Goal: Transaction & Acquisition: Purchase product/service

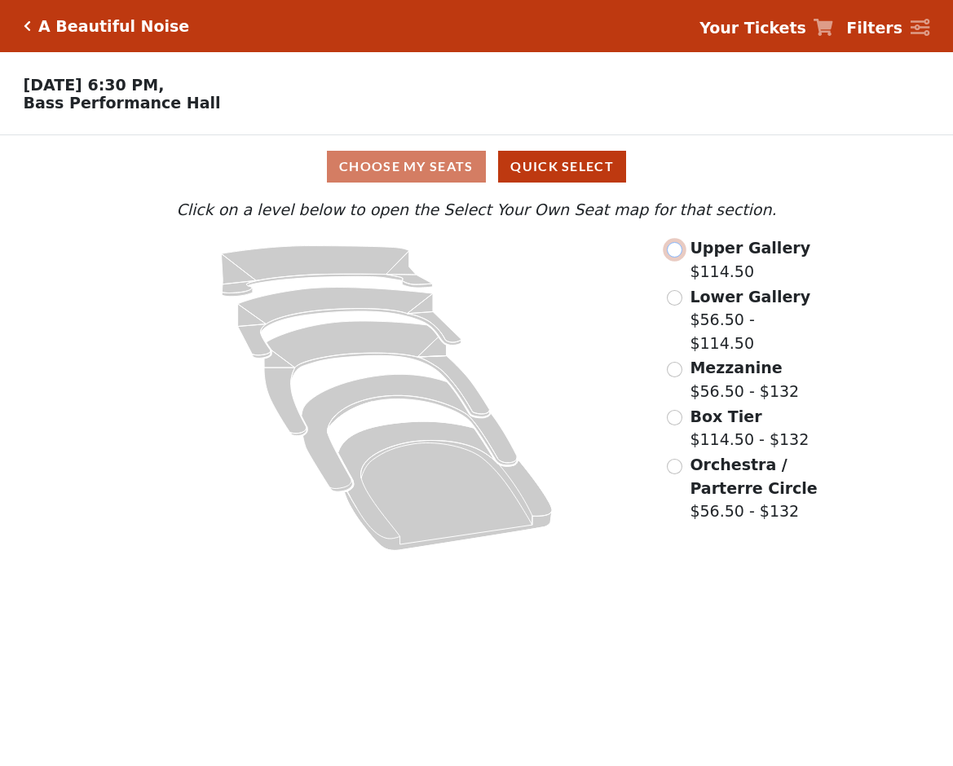
click at [674, 258] on input "radio" at bounding box center [674, 249] width 15 height 15
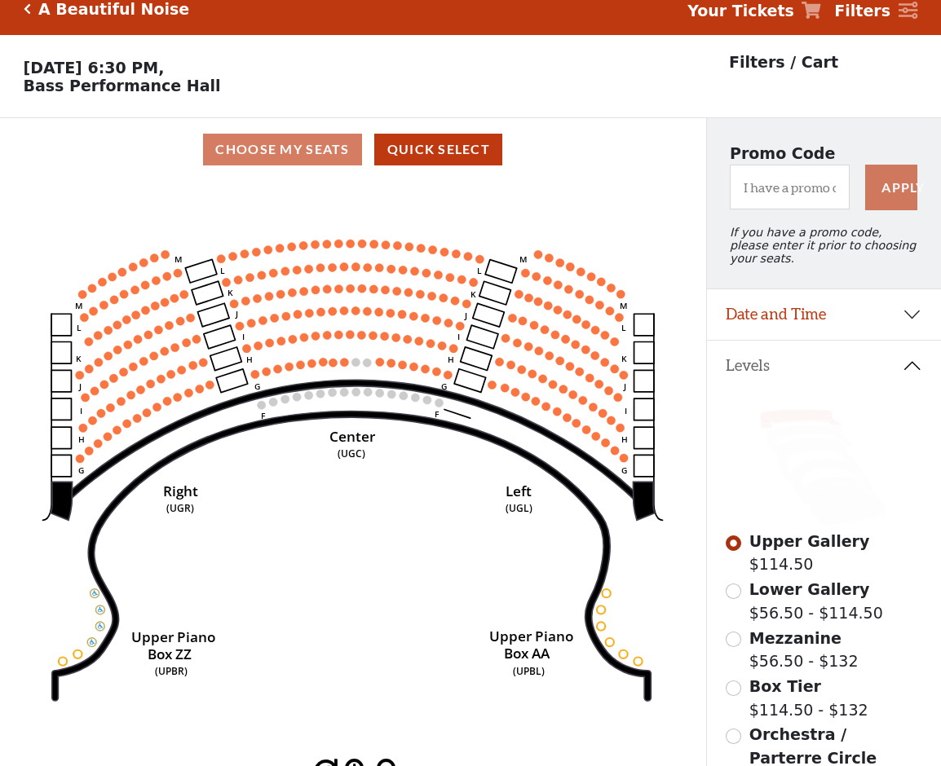
scroll to position [76, 0]
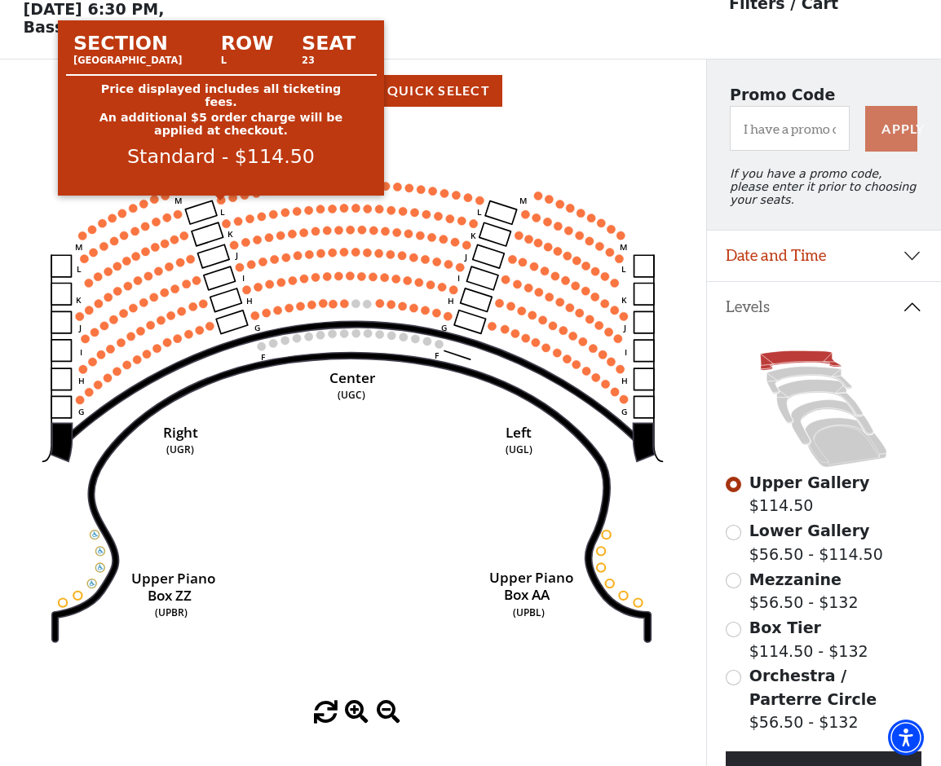
click at [220, 204] on circle at bounding box center [221, 200] width 8 height 8
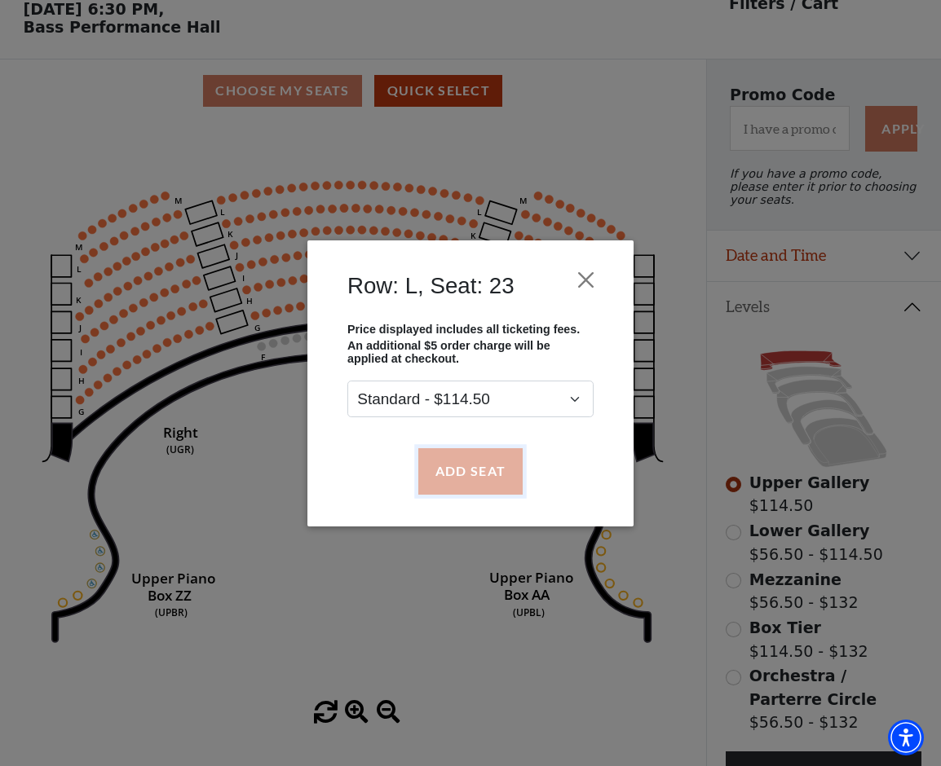
click at [480, 468] on button "Add Seat" at bounding box center [470, 471] width 104 height 46
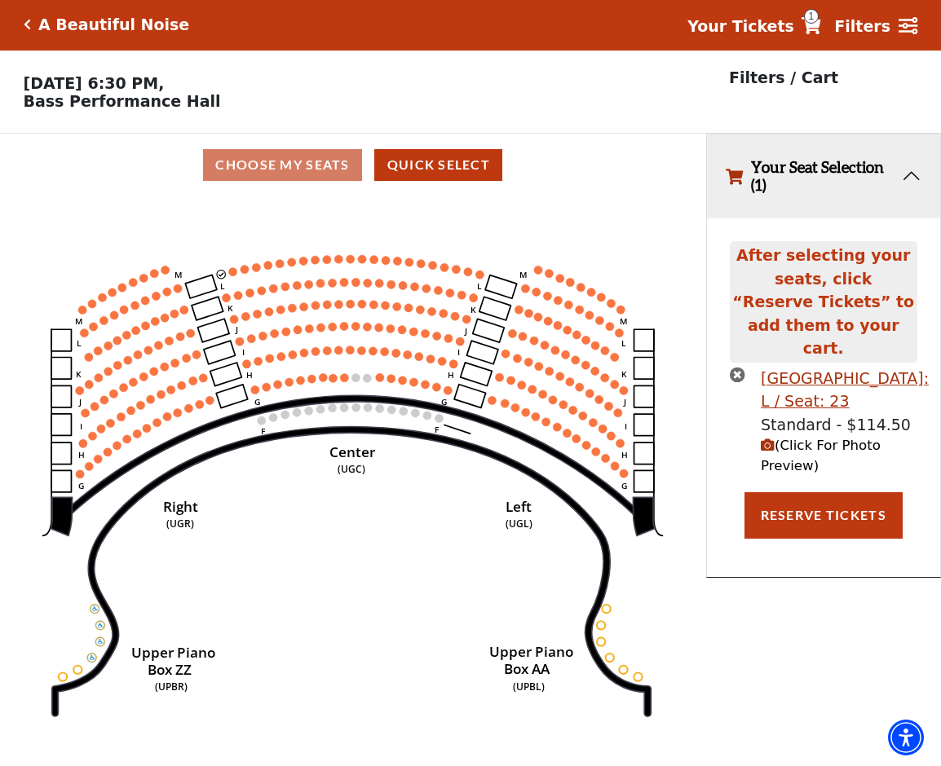
scroll to position [0, 0]
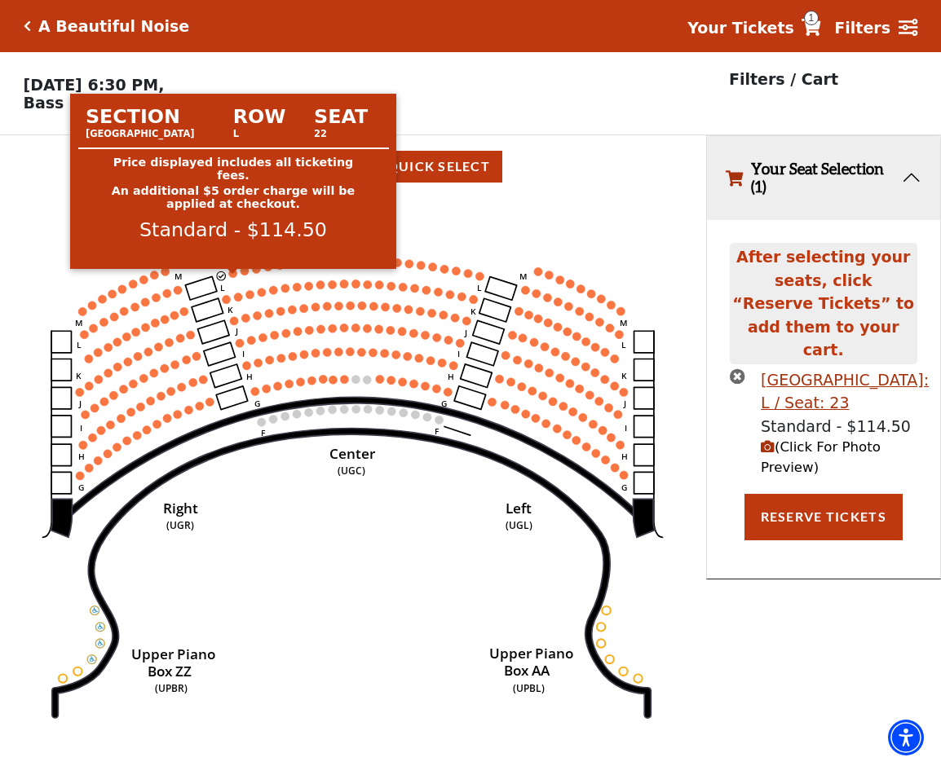
click at [230, 277] on circle at bounding box center [233, 273] width 8 height 8
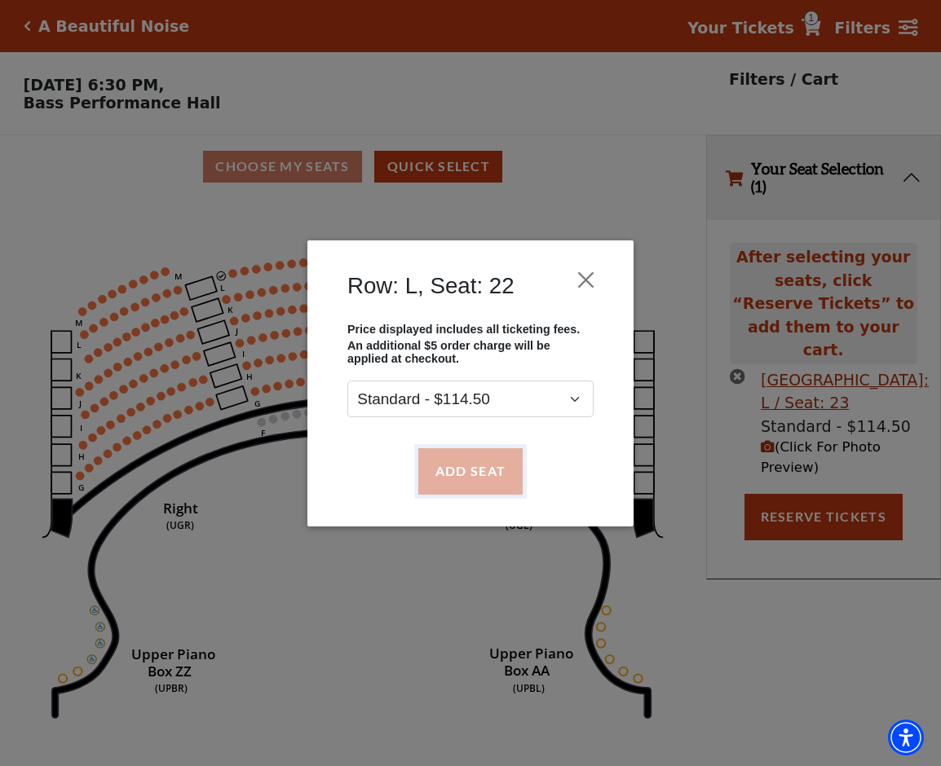
click at [479, 472] on button "Add Seat" at bounding box center [470, 471] width 104 height 46
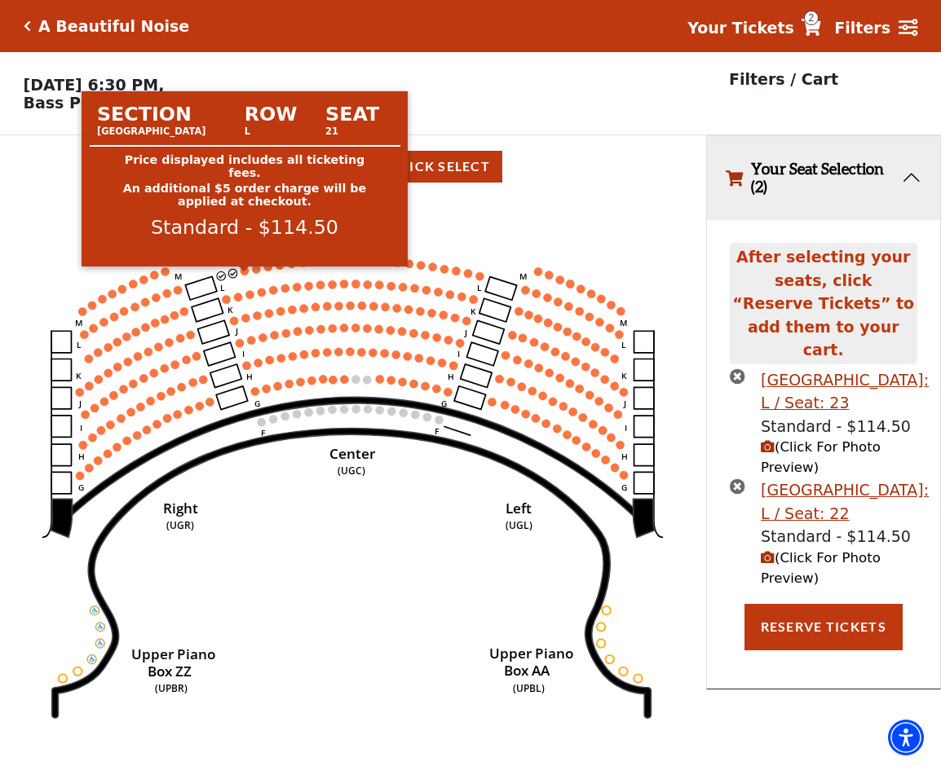
click at [244, 275] on circle at bounding box center [245, 271] width 8 height 8
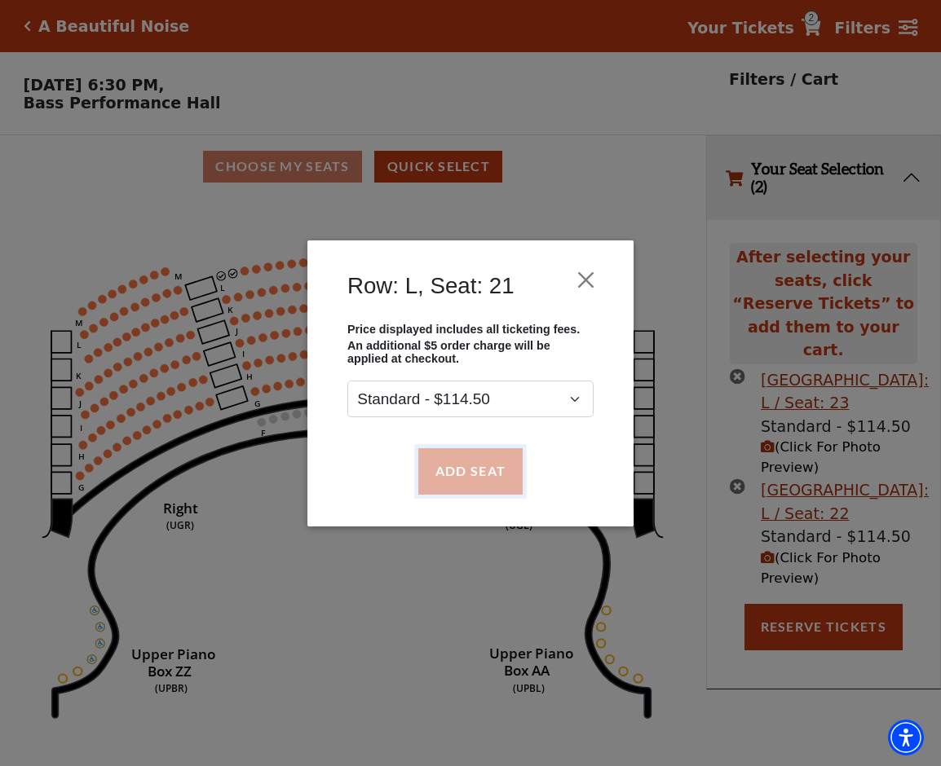
click at [472, 482] on button "Add Seat" at bounding box center [470, 471] width 104 height 46
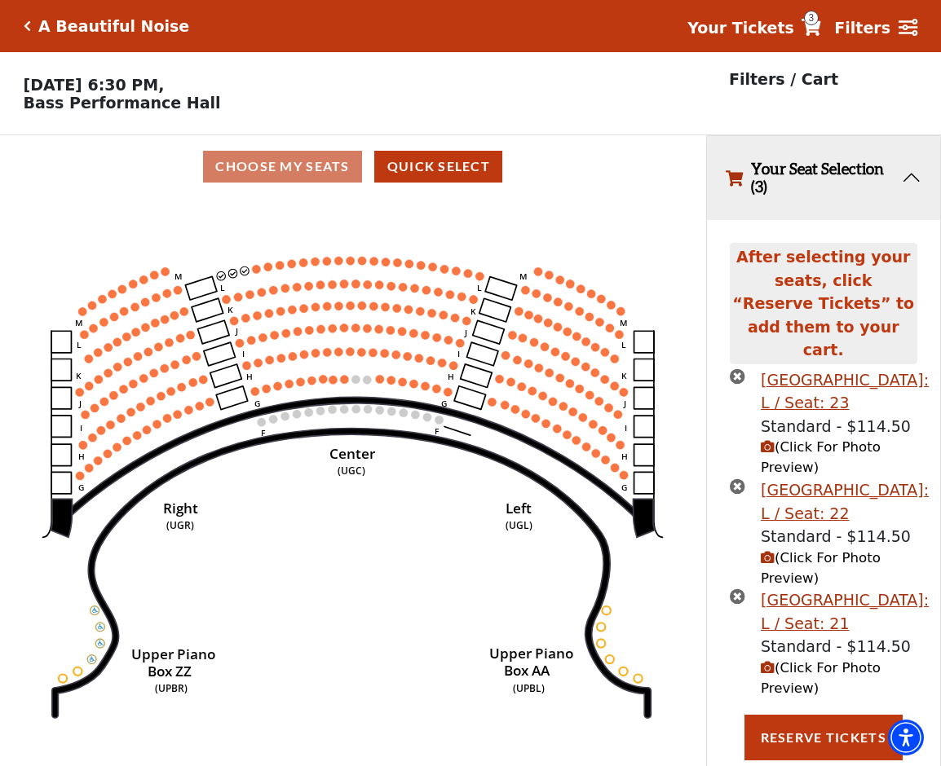
click at [254, 273] on circle at bounding box center [256, 269] width 8 height 8
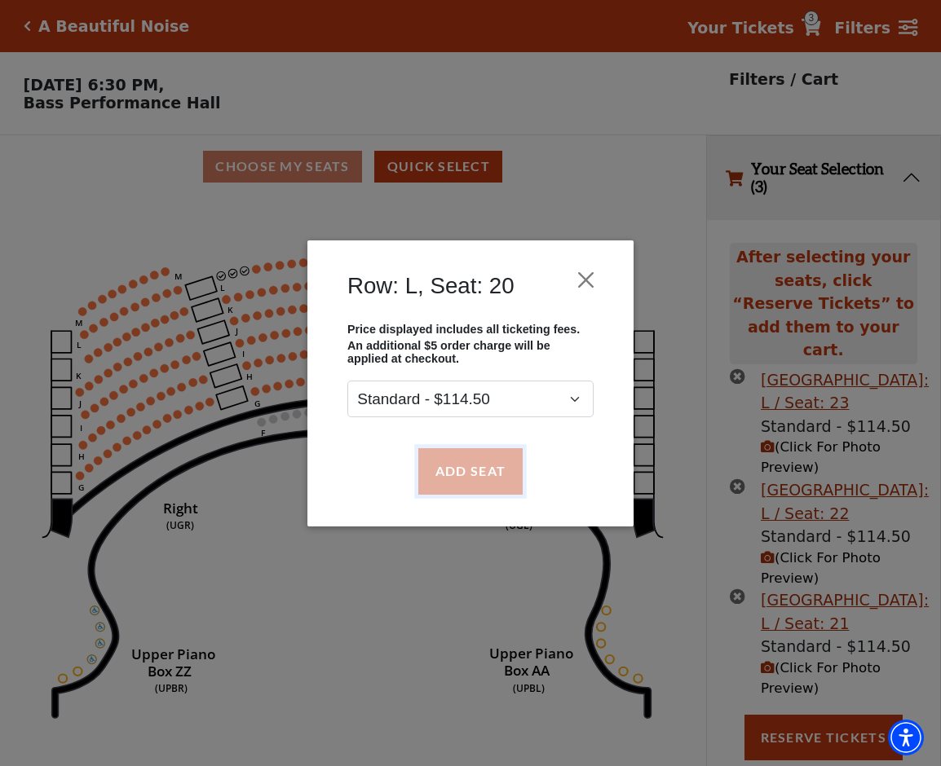
click at [453, 478] on button "Add Seat" at bounding box center [470, 471] width 104 height 46
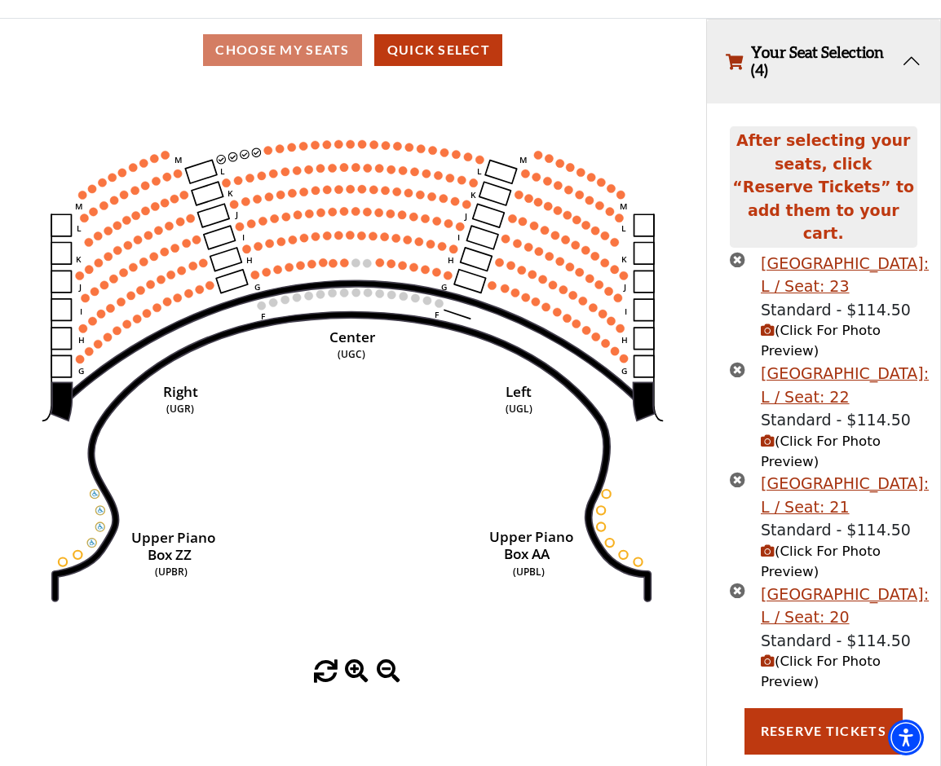
scroll to position [128, 0]
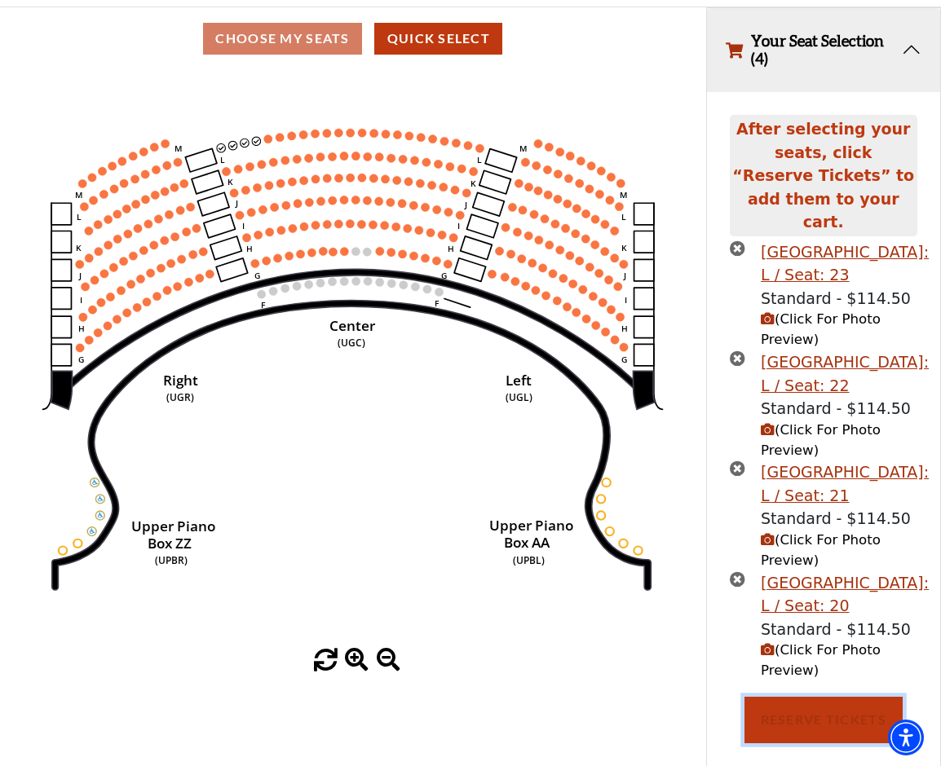
click at [821, 699] on button "Reserve Tickets" at bounding box center [823, 720] width 158 height 46
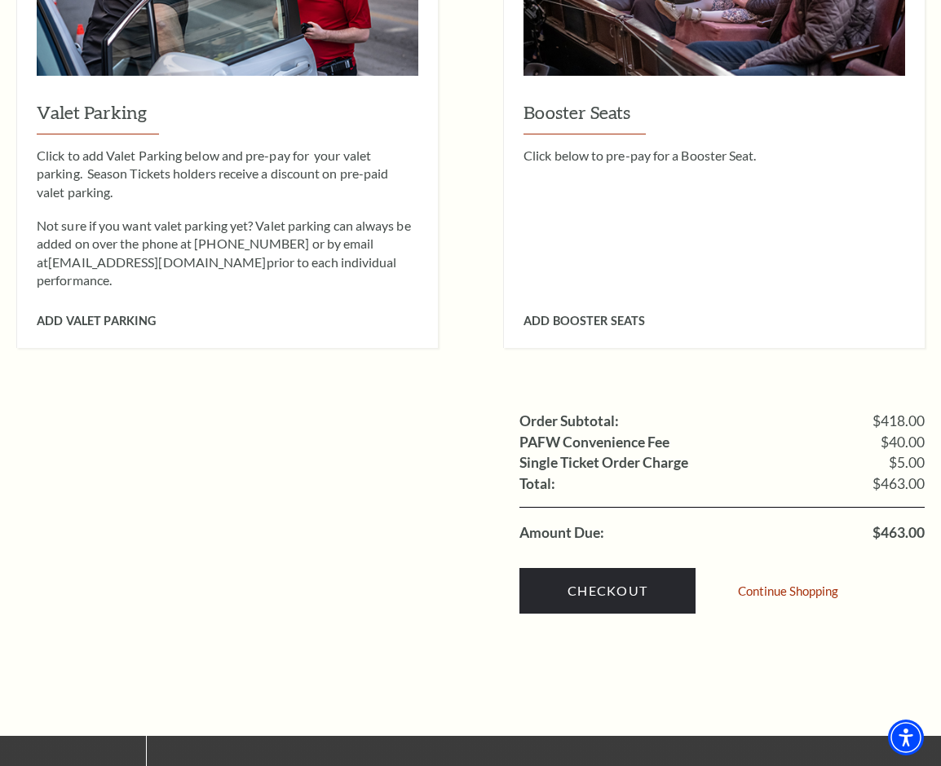
scroll to position [1468, 0]
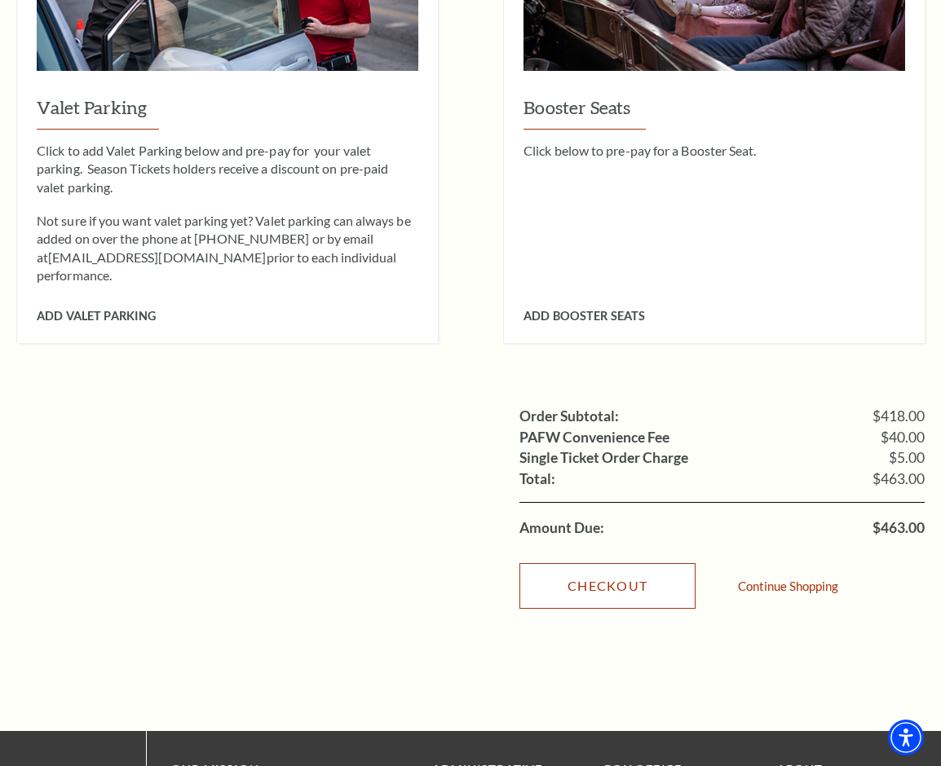
click at [615, 563] on link "Checkout" at bounding box center [607, 586] width 176 height 46
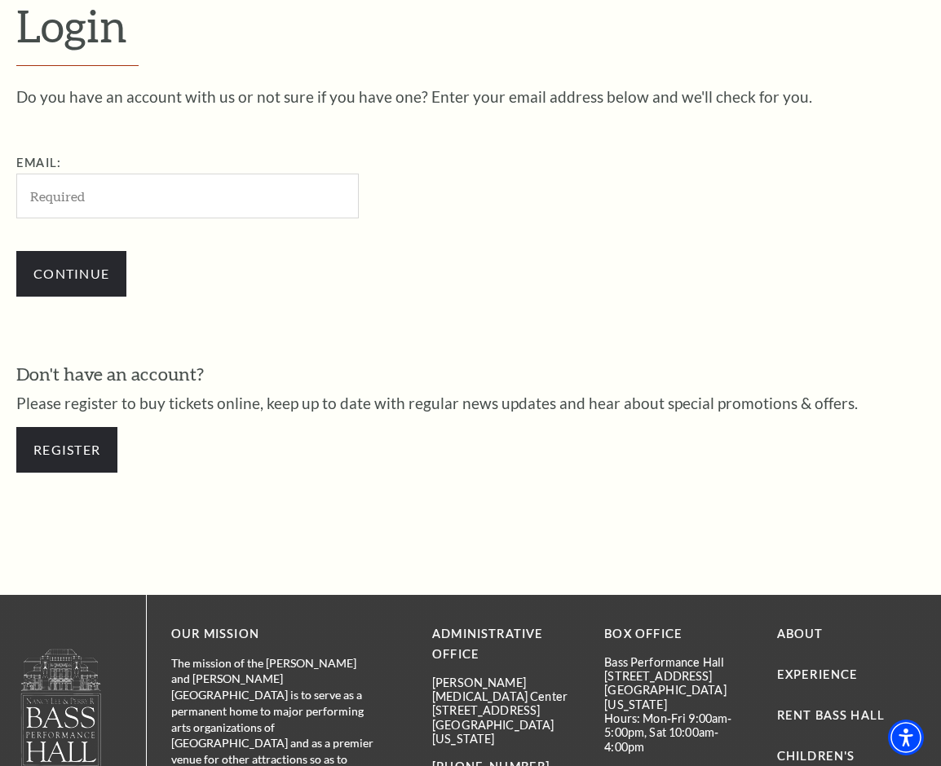
click at [141, 201] on input "Email:" at bounding box center [187, 196] width 342 height 45
type input "thaihong25102002@gmail.com"
drag, startPoint x: 126, startPoint y: 201, endPoint x: 113, endPoint y: 219, distance: 21.5
click at [126, 201] on input "thaihong25102002@gmail.com" at bounding box center [187, 196] width 342 height 45
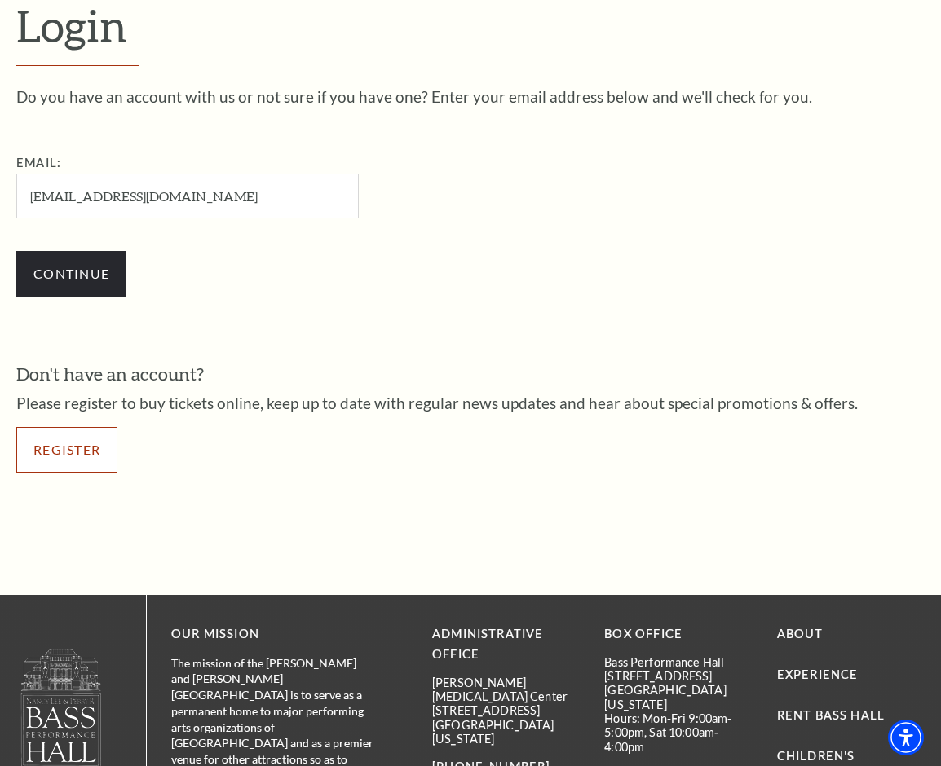
click at [41, 452] on link "Register" at bounding box center [66, 450] width 101 height 46
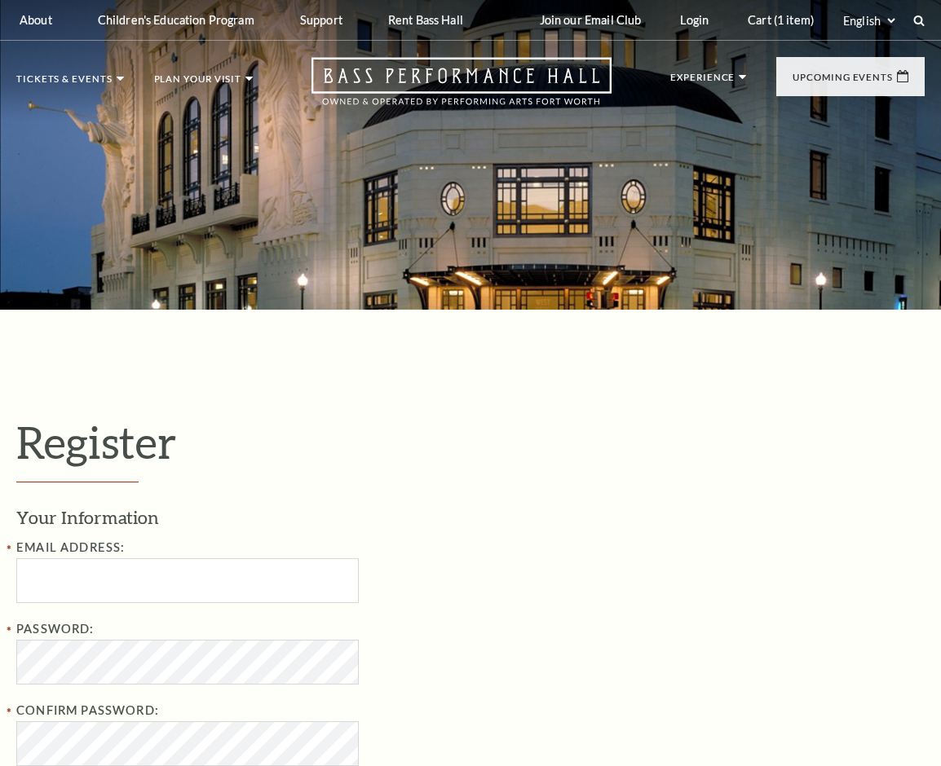
select select "1"
select select "TX"
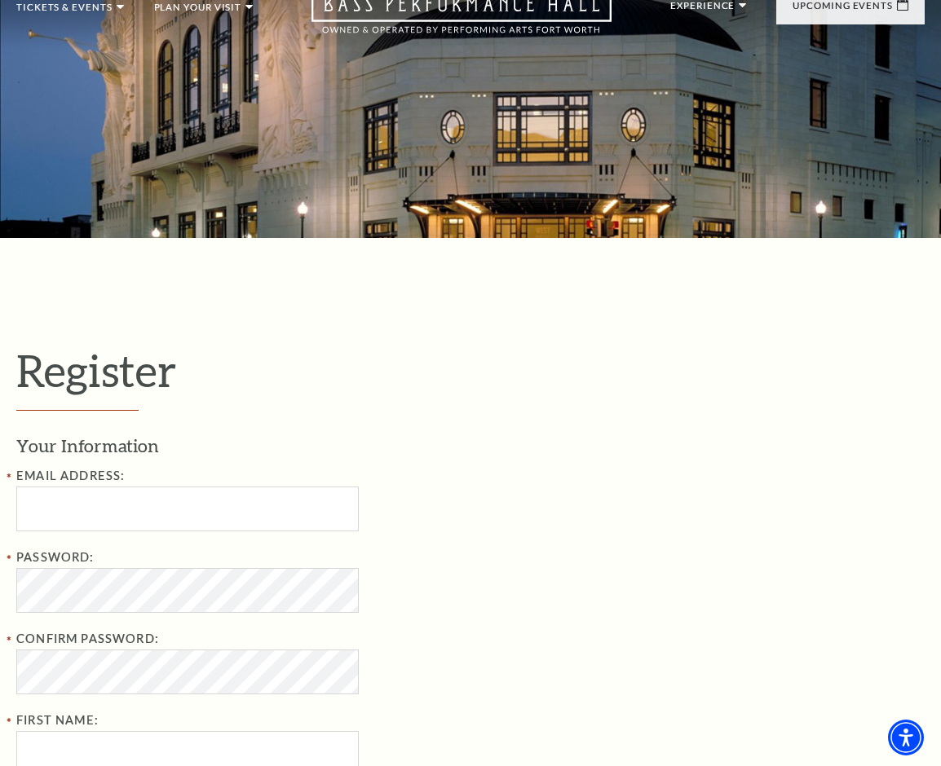
scroll to position [245, 0]
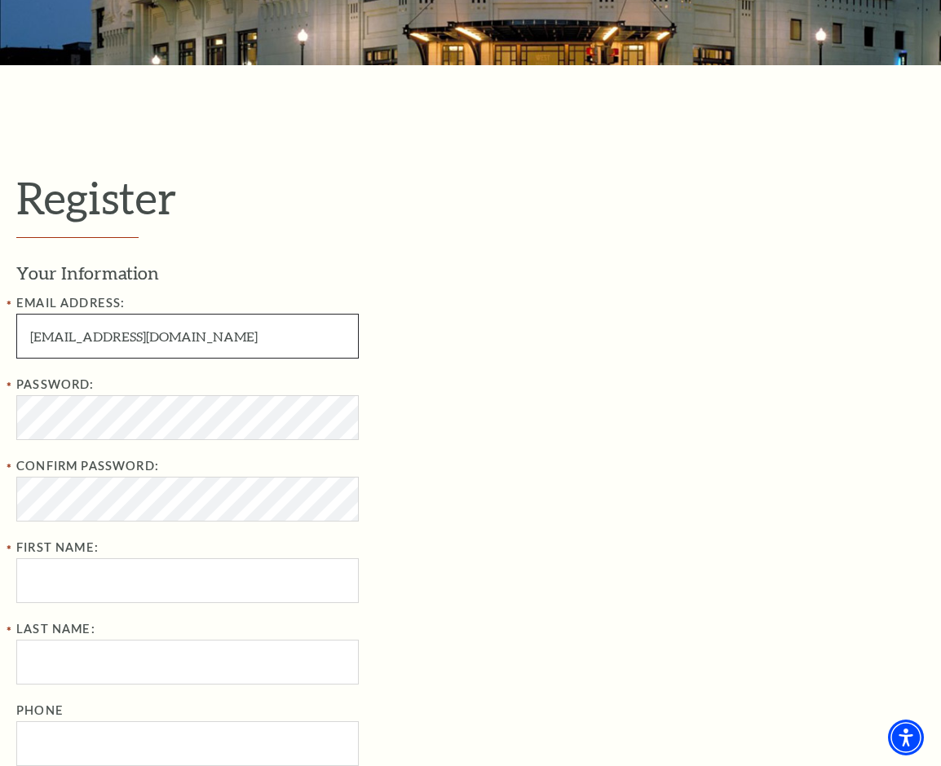
click at [101, 336] on input "ZoeJDav2vi5is@gmail.com" at bounding box center [187, 336] width 342 height 45
type input "[EMAIL_ADDRESS][DOMAIN_NAME]"
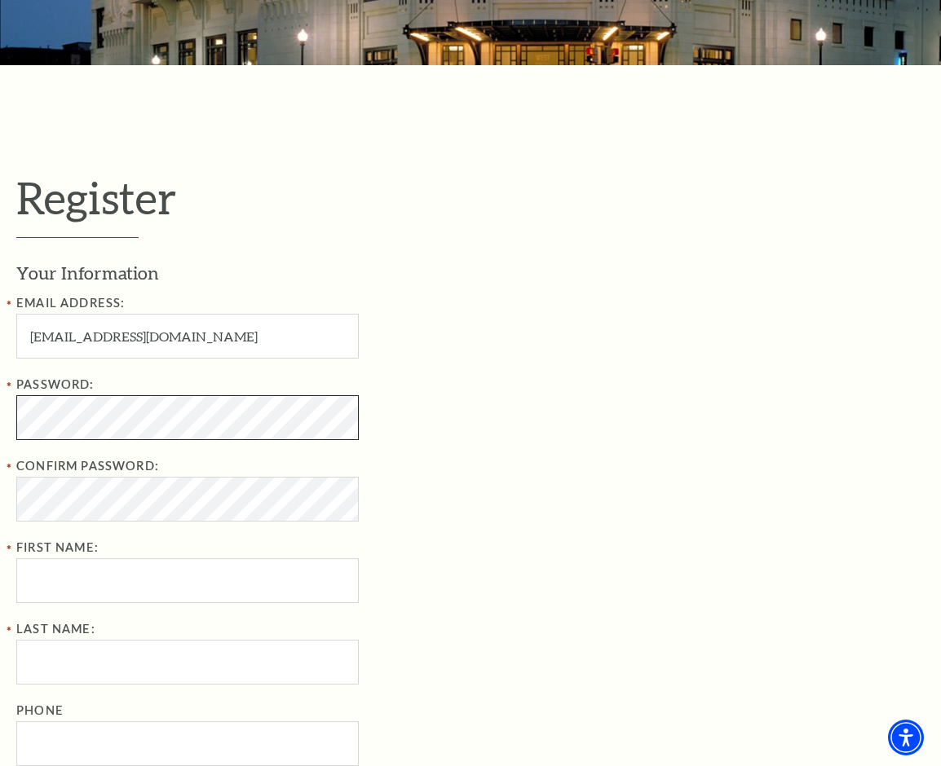
click at [0, 417] on html "Skip to main content Enable accessibility for low vision Open the accessibility…" at bounding box center [470, 138] width 941 height 766
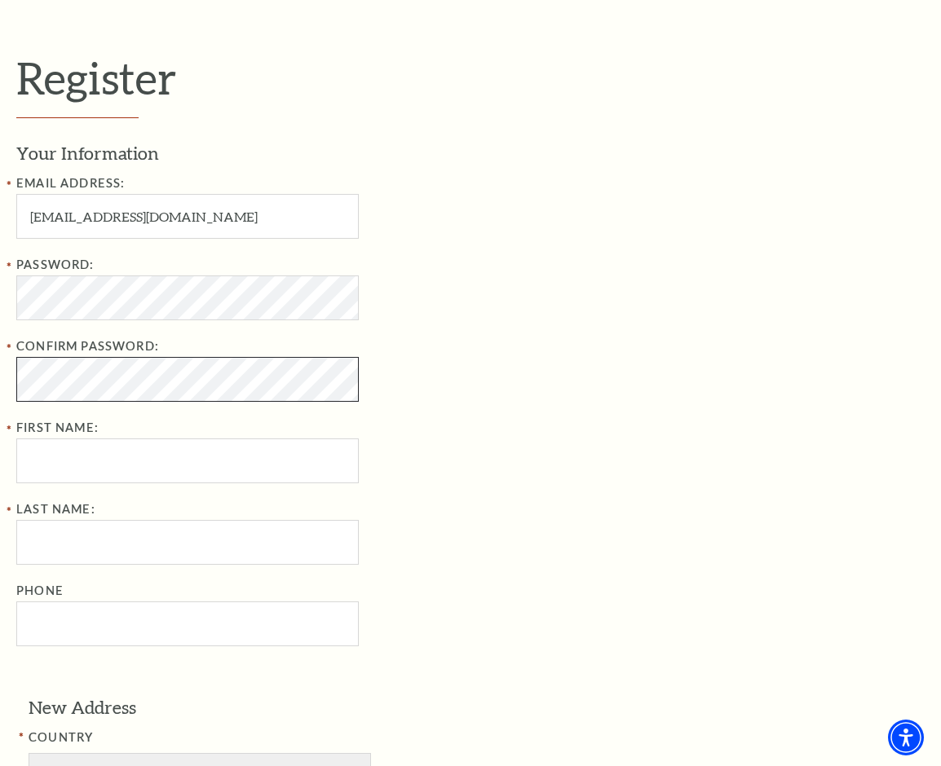
scroll to position [408, 0]
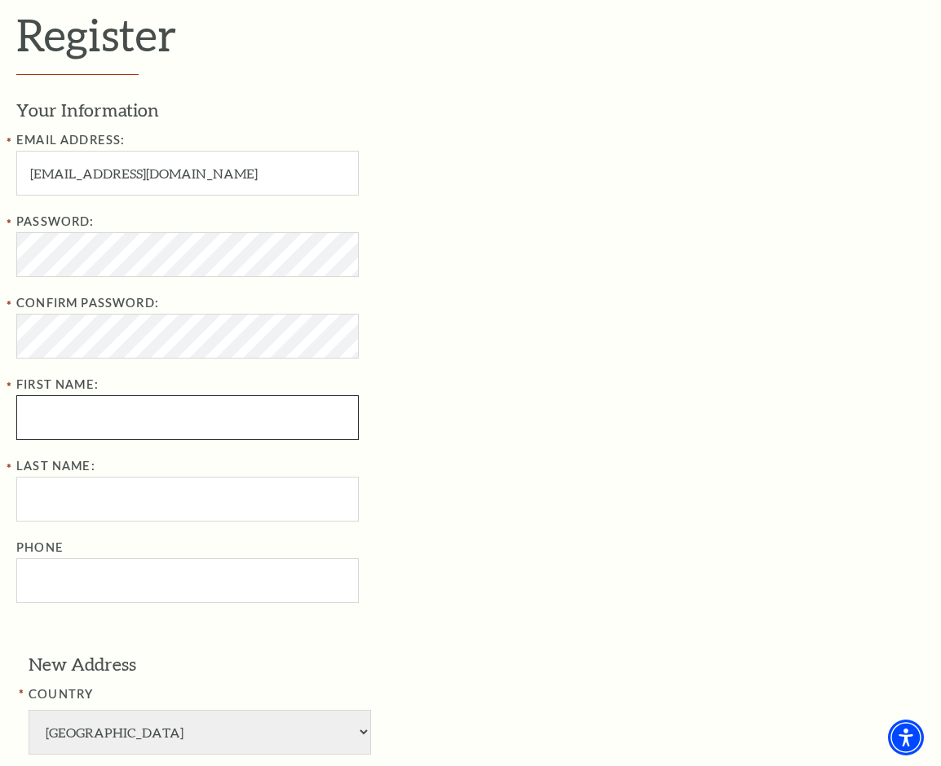
click at [73, 408] on input "First Name:" at bounding box center [187, 417] width 342 height 45
type input "ykiyu"
type input "yiolhhh"
type input "4069947097"
type input "1764 Coolidge Street Bozeman"
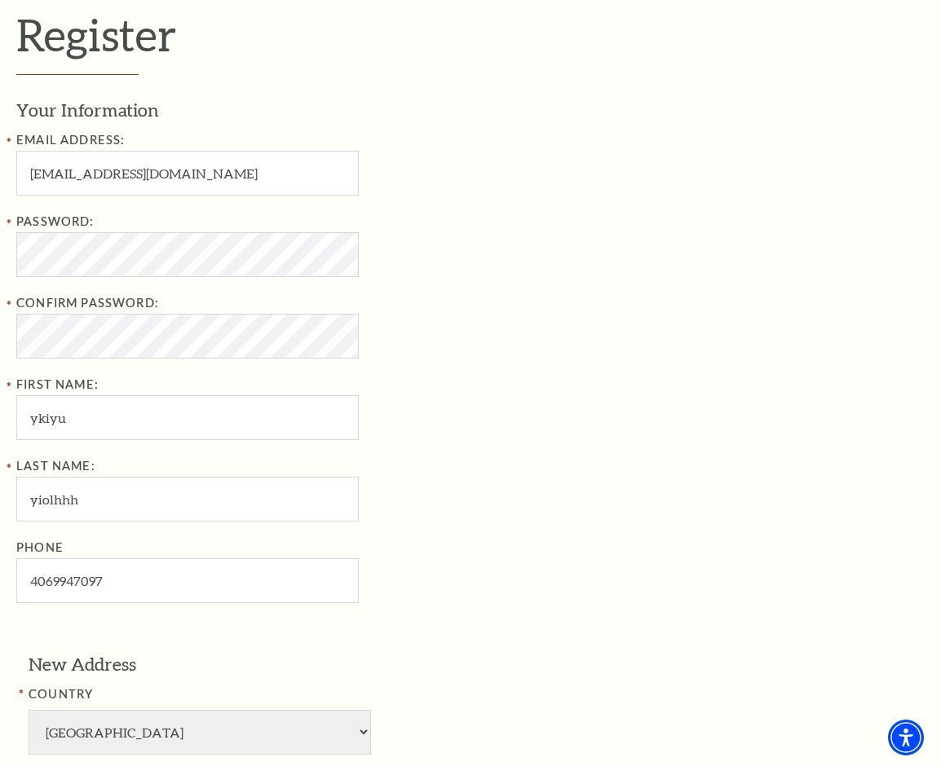
type input "Denver"
select select "CO"
type input "80014"
type input "406-994-7097"
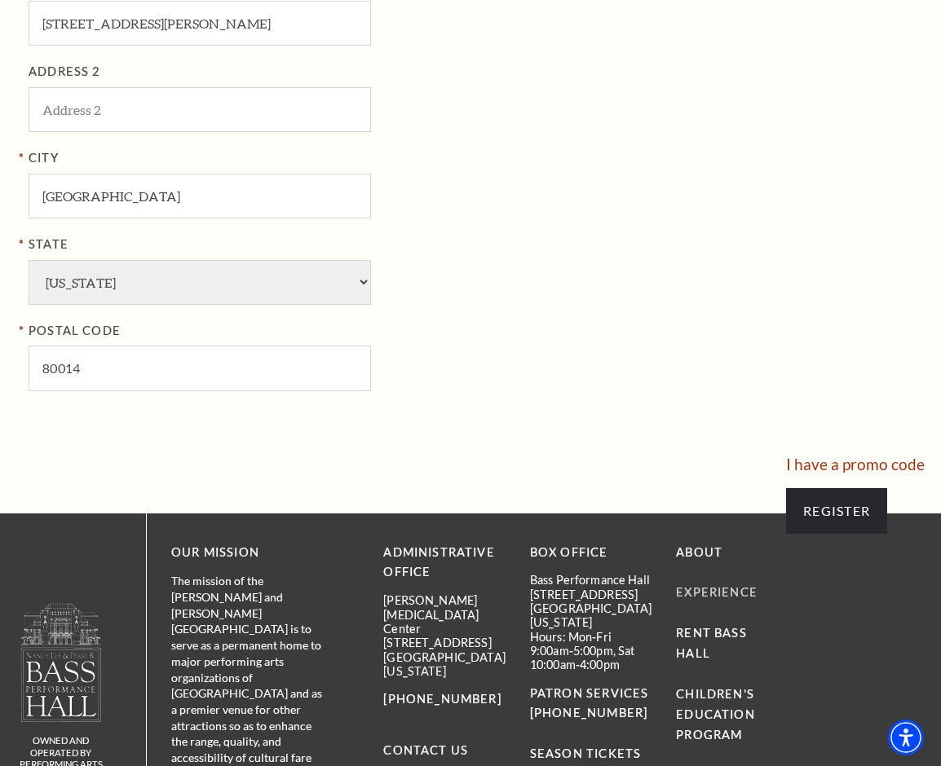
scroll to position [1223, 0]
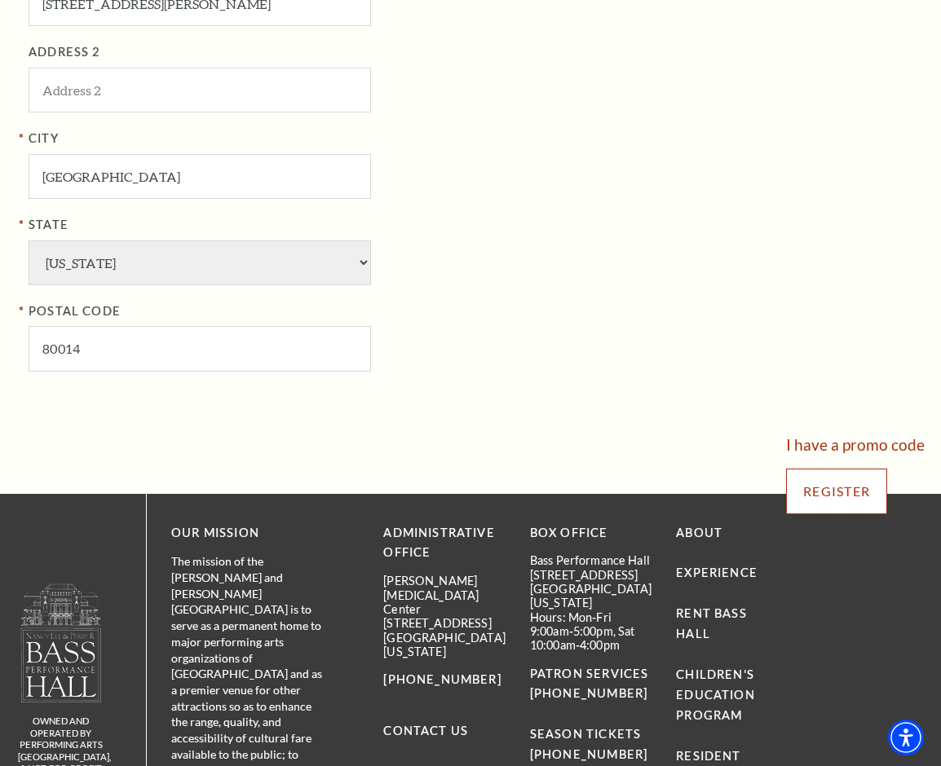
click at [837, 493] on input "Register" at bounding box center [836, 492] width 101 height 46
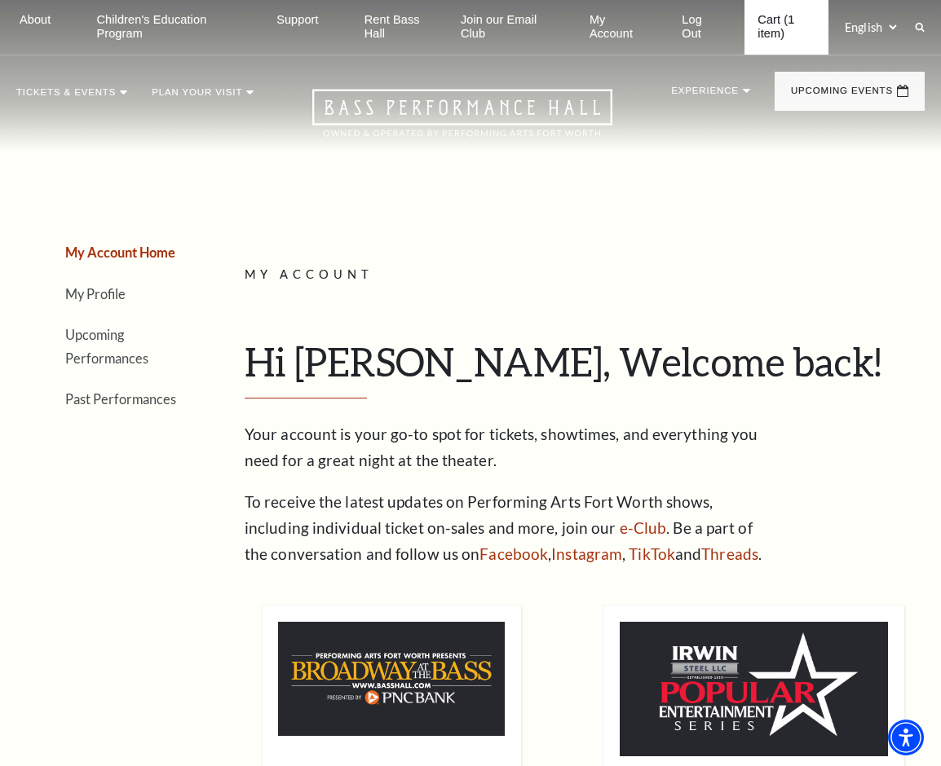
click at [780, 24] on link "Cart (1 item)" at bounding box center [786, 27] width 84 height 55
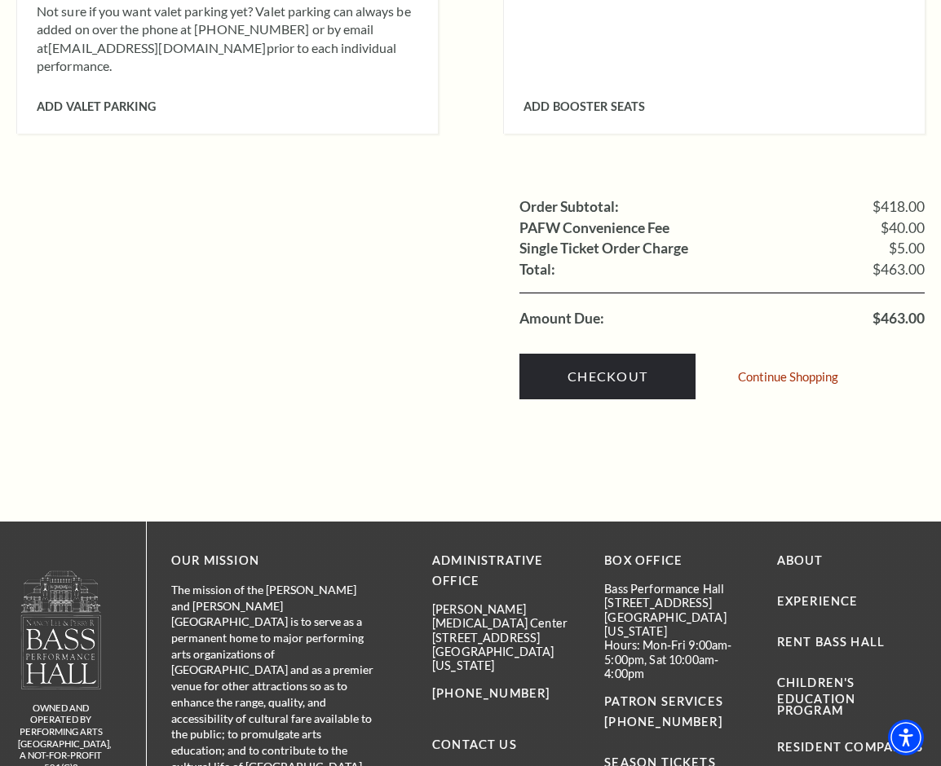
scroll to position [1712, 0]
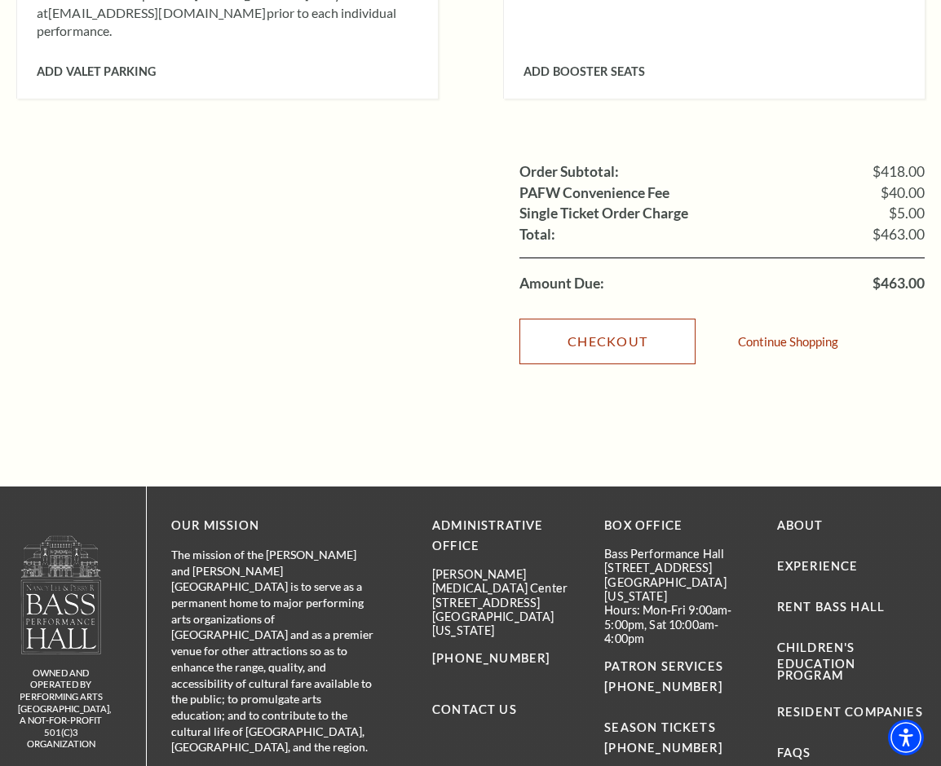
click at [599, 319] on link "Checkout" at bounding box center [607, 342] width 176 height 46
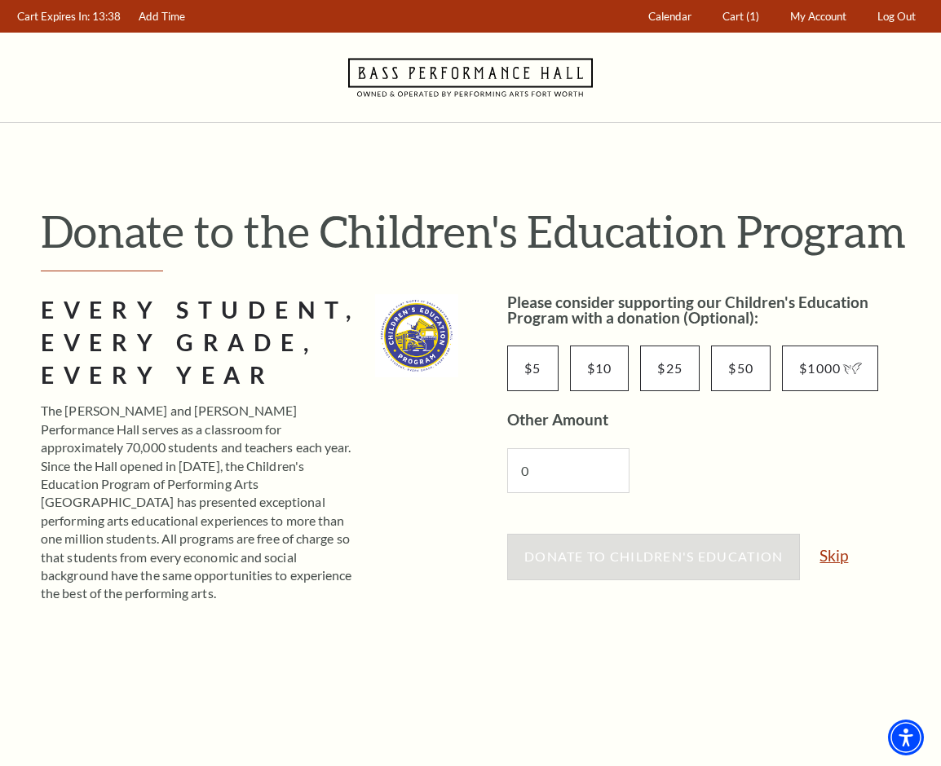
click at [842, 556] on link "Skip" at bounding box center [834, 555] width 29 height 15
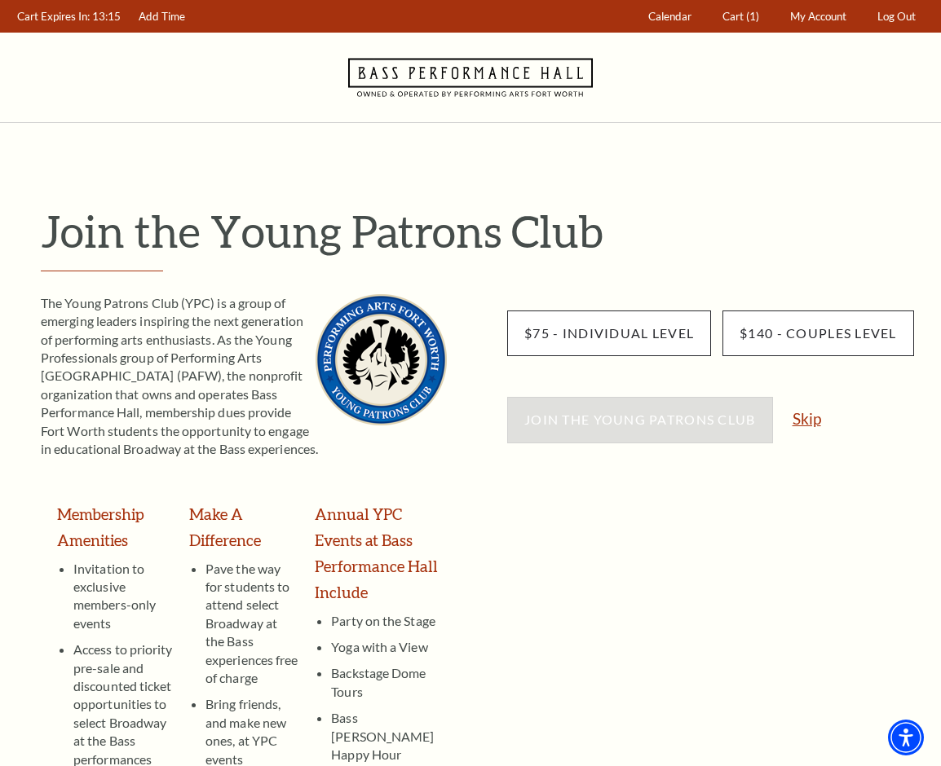
click at [810, 426] on link "Skip" at bounding box center [807, 418] width 29 height 15
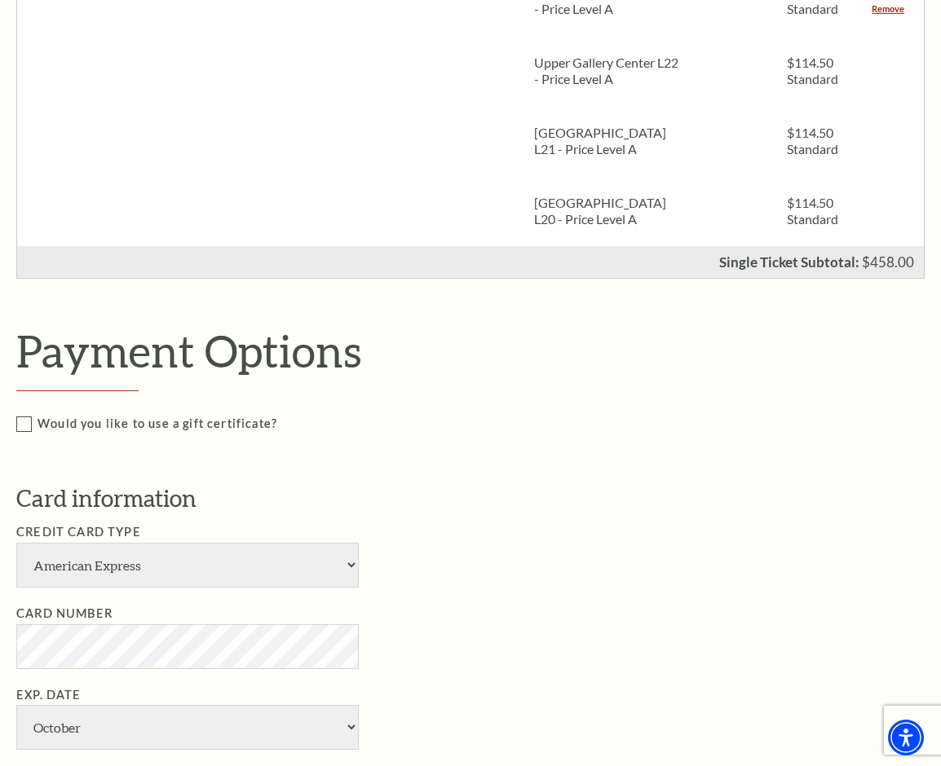
scroll to position [408, 0]
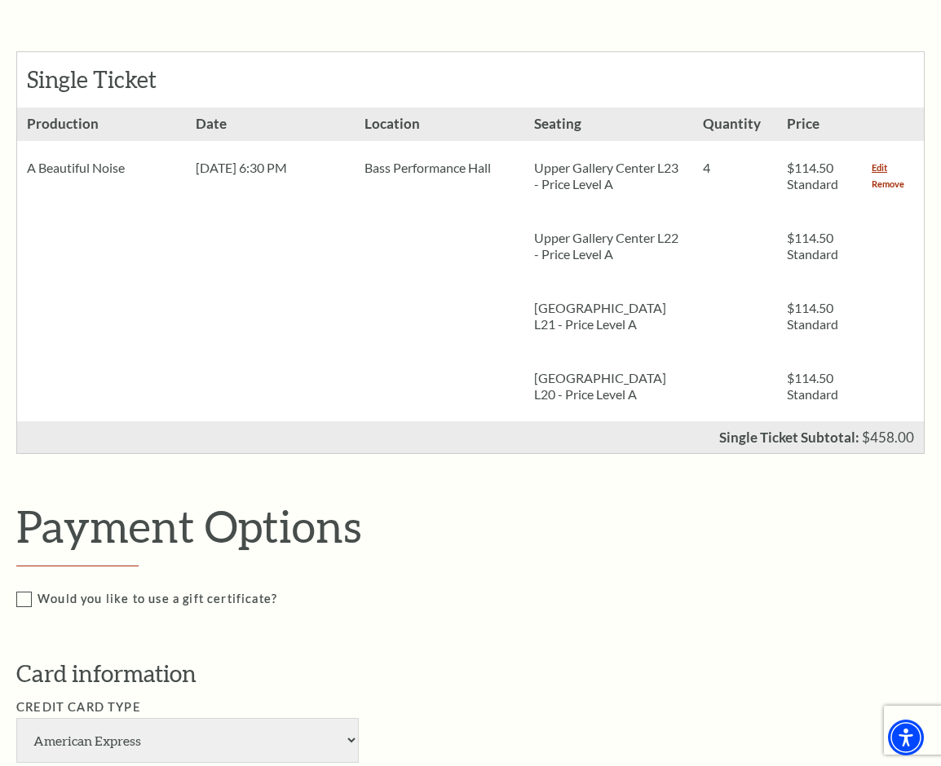
click at [872, 183] on link "Remove" at bounding box center [888, 184] width 33 height 16
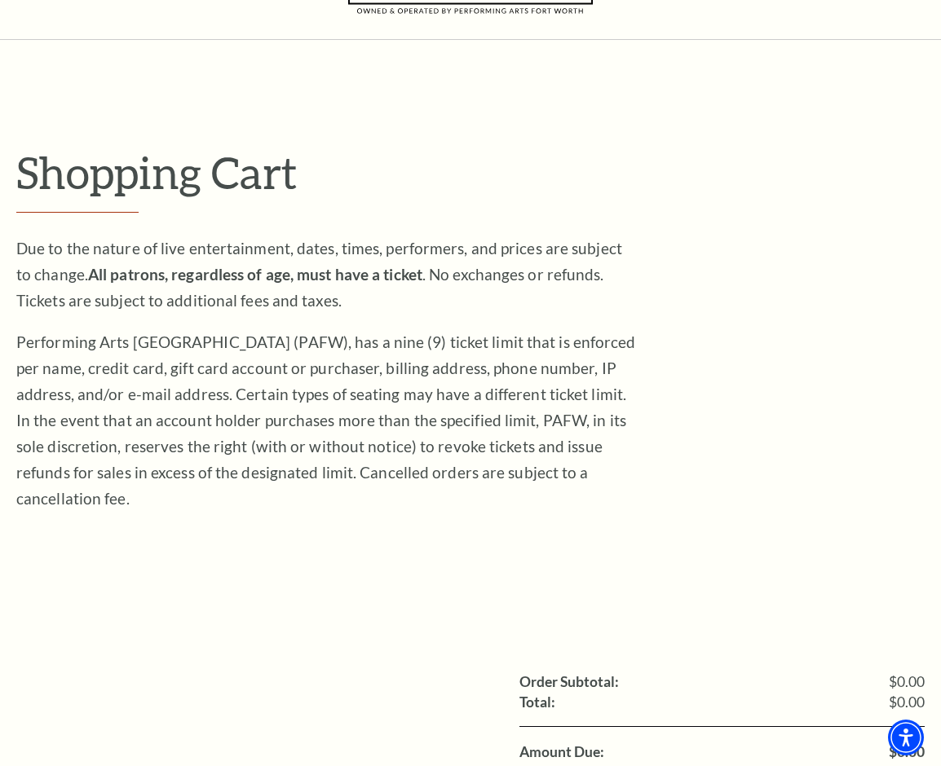
scroll to position [82, 0]
